Goal: Information Seeking & Learning: Find contact information

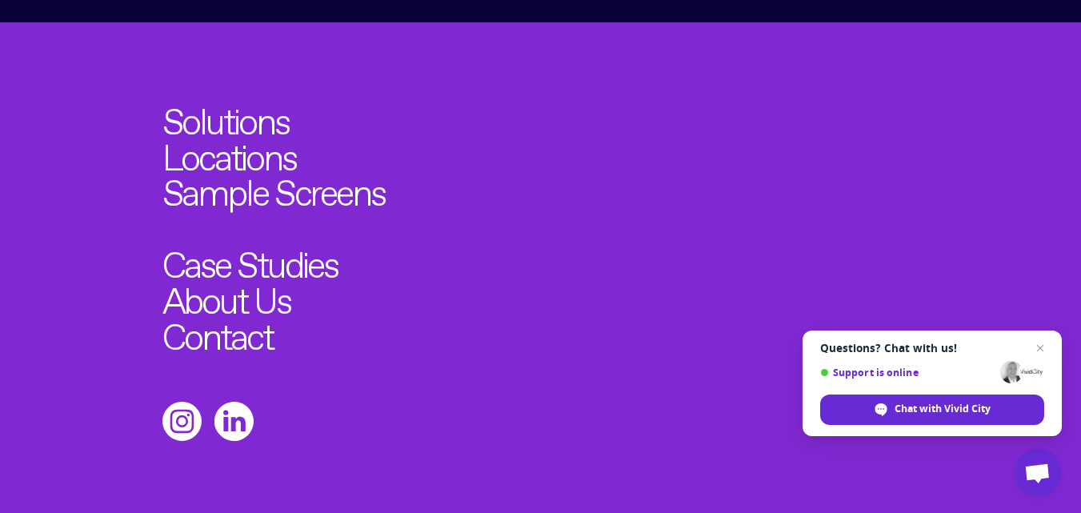
scroll to position [5136, 0]
click at [240, 312] on link "Contact" at bounding box center [223, 331] width 122 height 39
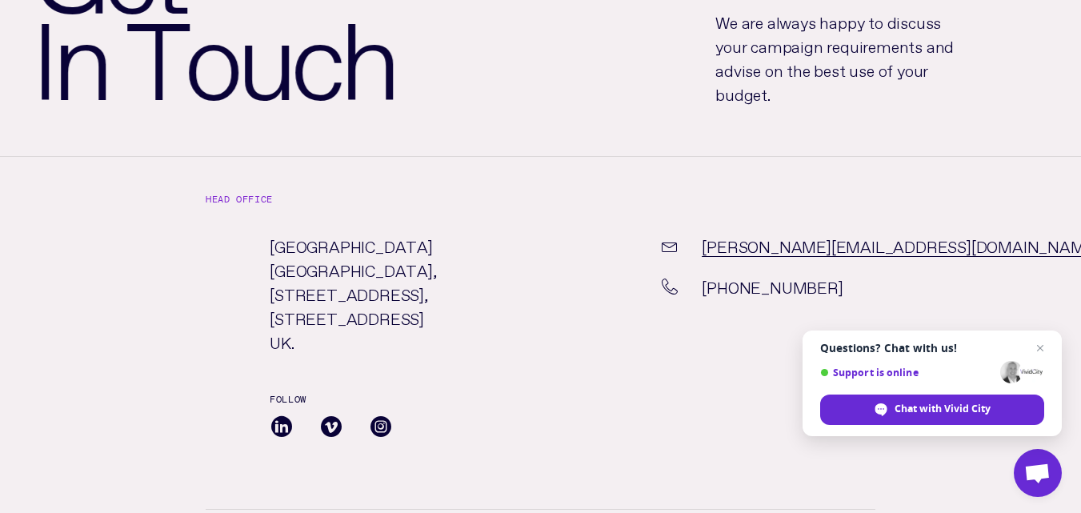
scroll to position [240, 0]
drag, startPoint x: 829, startPoint y: 285, endPoint x: 714, endPoint y: 297, distance: 115.9
click at [714, 297] on div "[PHONE_NUMBER]" at bounding box center [767, 293] width 260 height 41
copy p "44 7811 206 873"
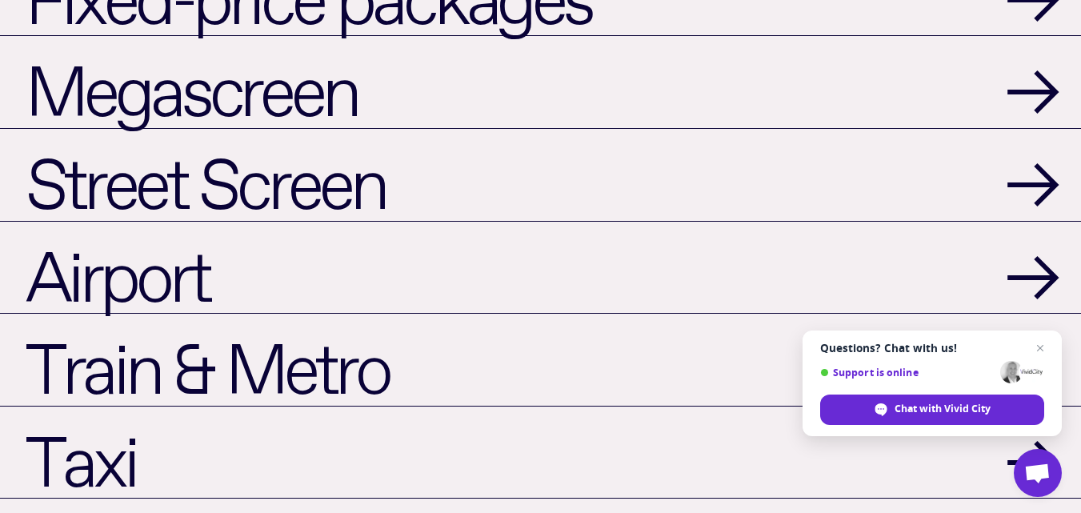
scroll to position [5136, 0]
